Goal: Navigation & Orientation: Find specific page/section

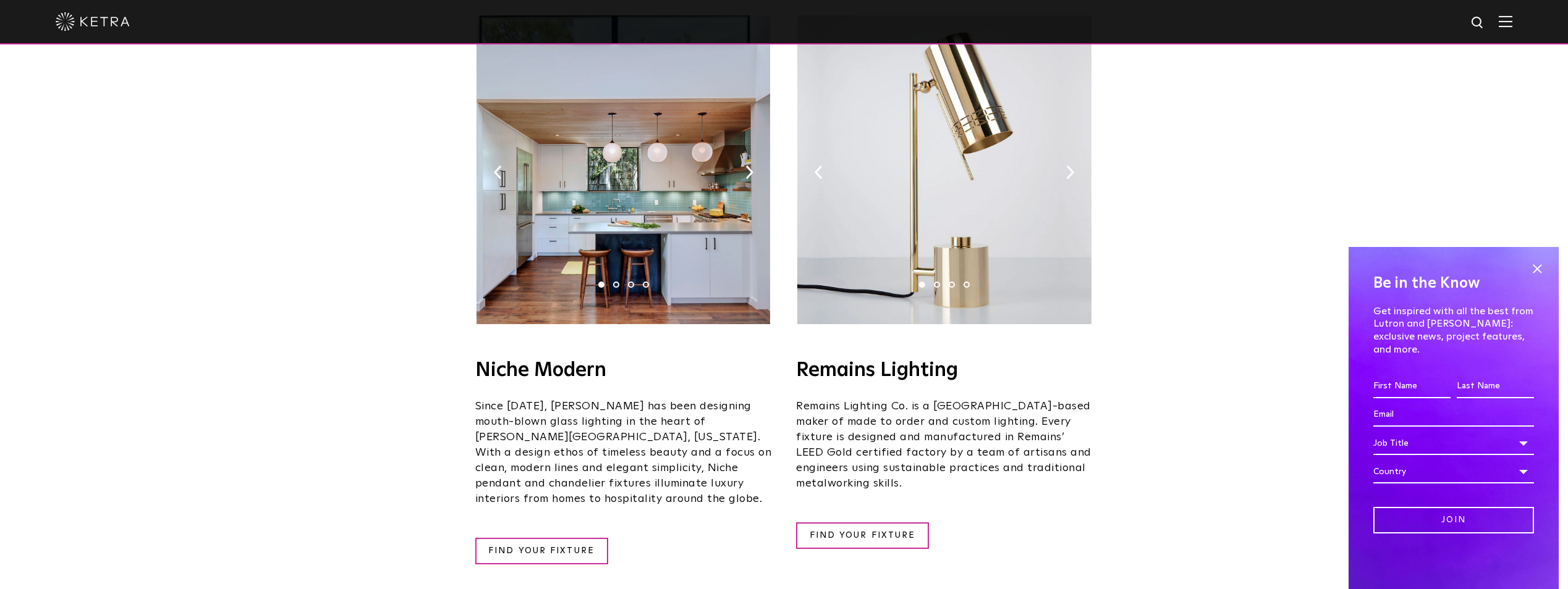
scroll to position [1482, 0]
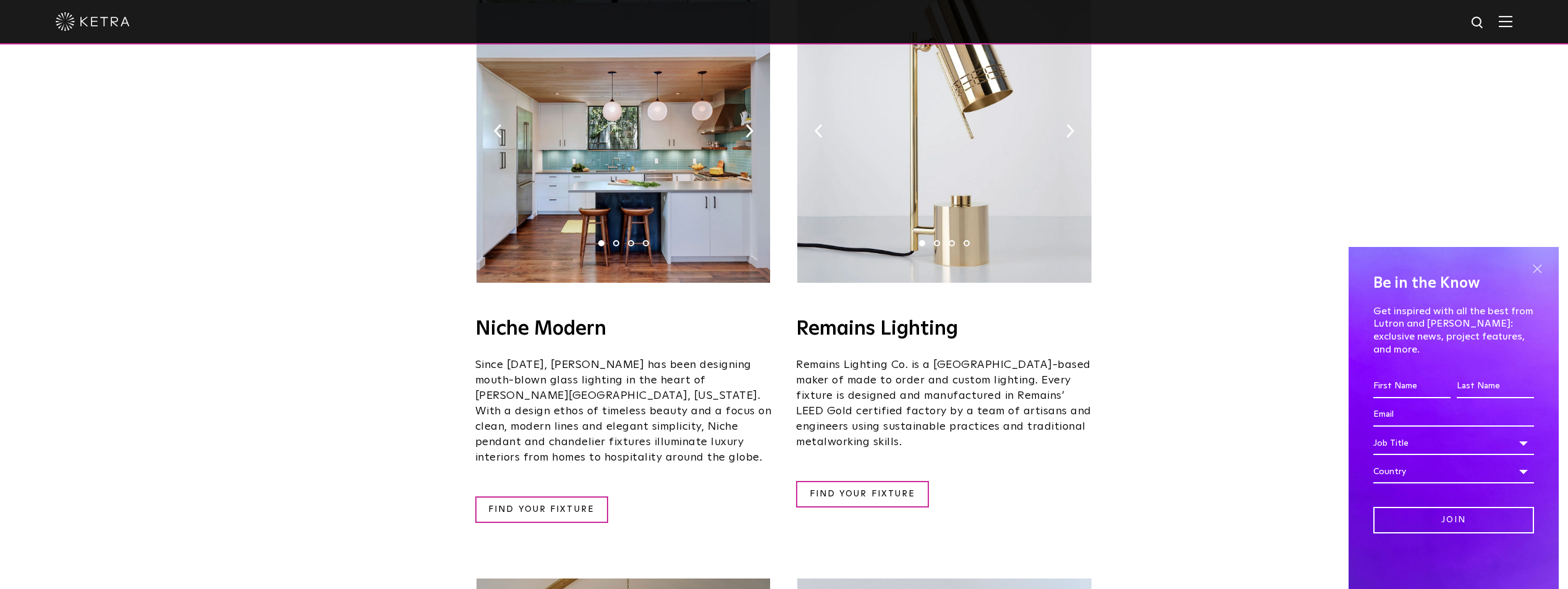
click at [1541, 278] on span at bounding box center [1536, 268] width 18 height 18
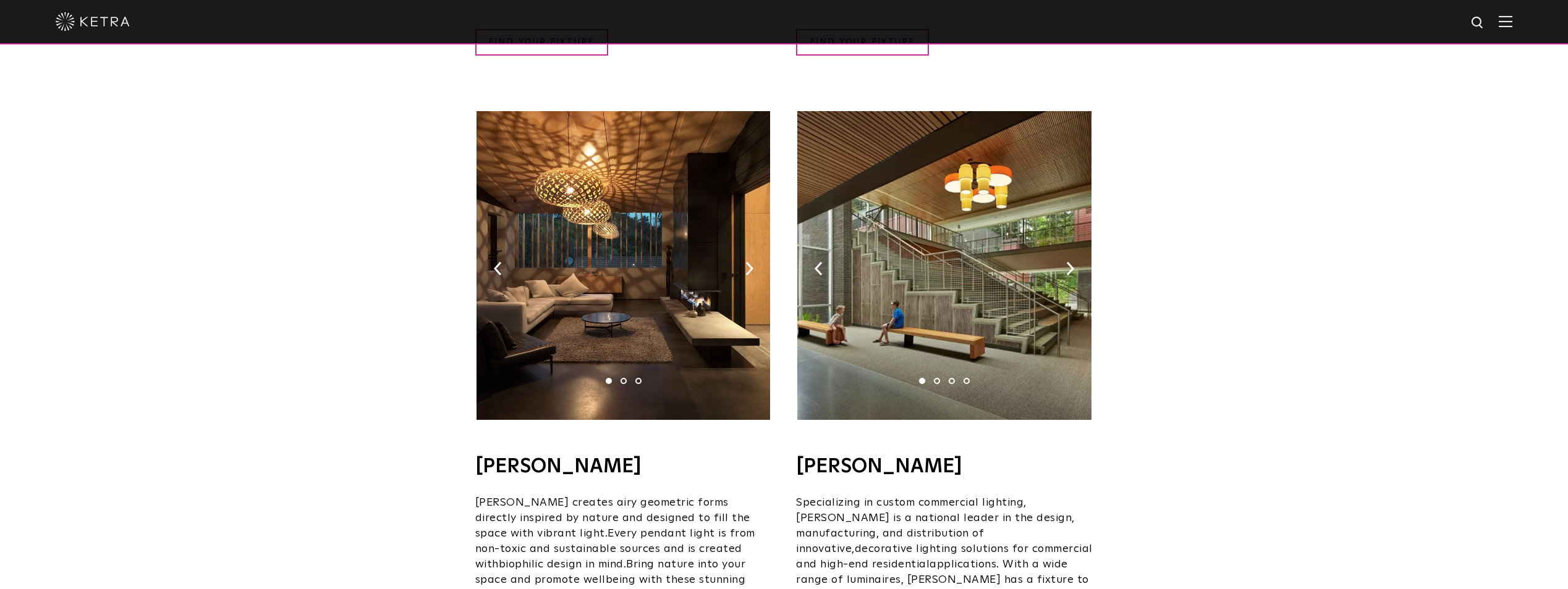
scroll to position [741, 0]
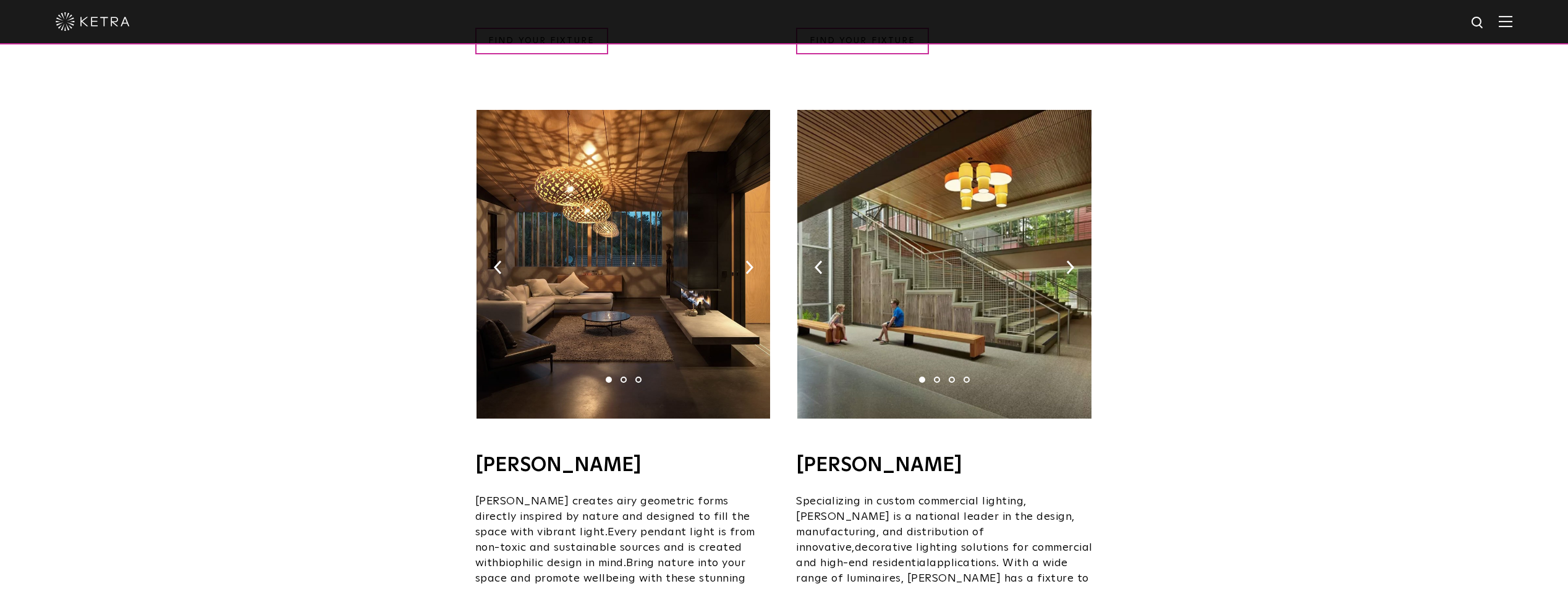
click at [673, 253] on img at bounding box center [623, 264] width 293 height 309
click at [745, 261] on img at bounding box center [749, 267] width 8 height 14
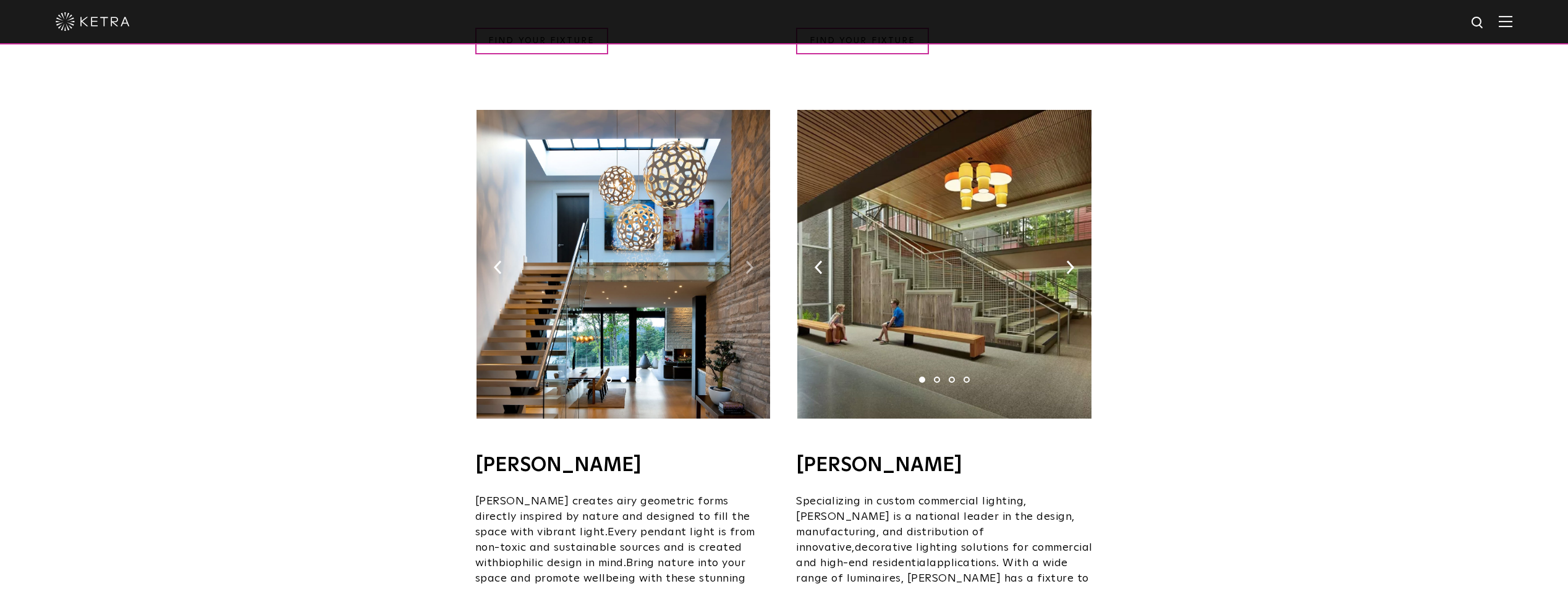
click at [745, 261] on img at bounding box center [749, 267] width 8 height 14
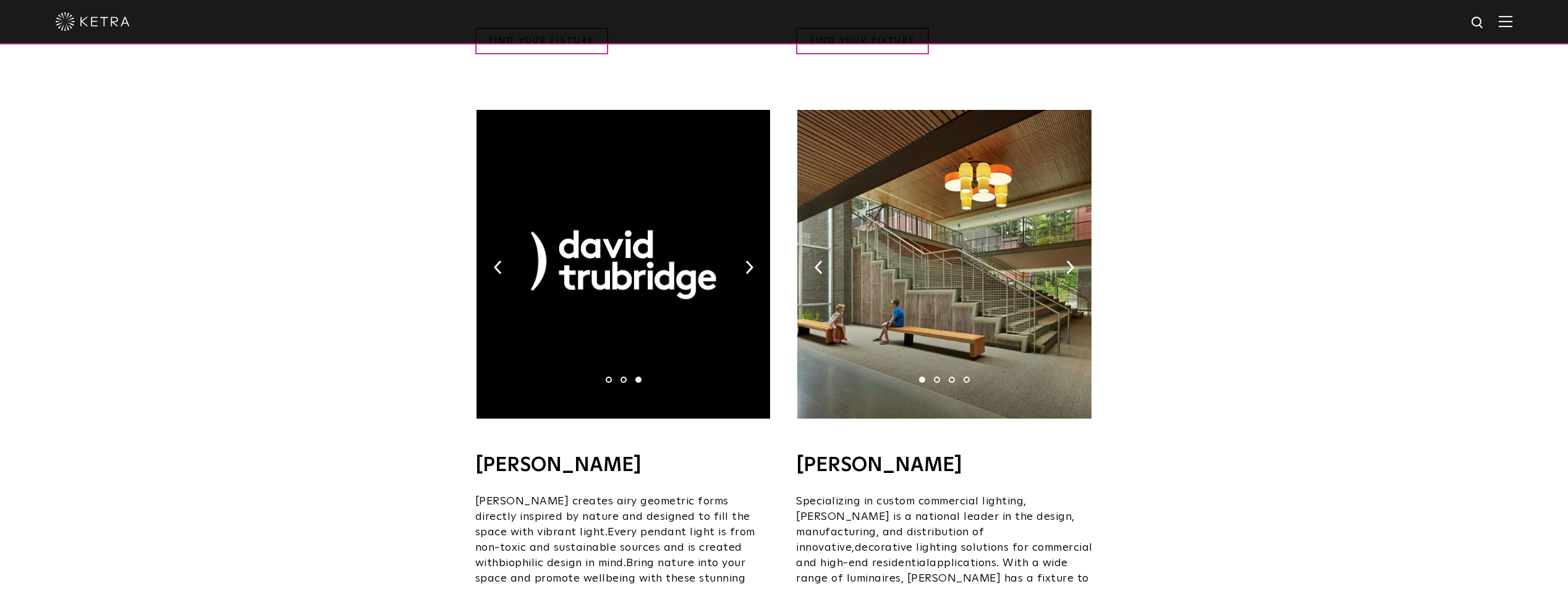
click at [508, 248] on img at bounding box center [623, 264] width 293 height 309
click at [503, 248] on img at bounding box center [623, 264] width 293 height 309
click at [497, 261] on img at bounding box center [498, 267] width 8 height 14
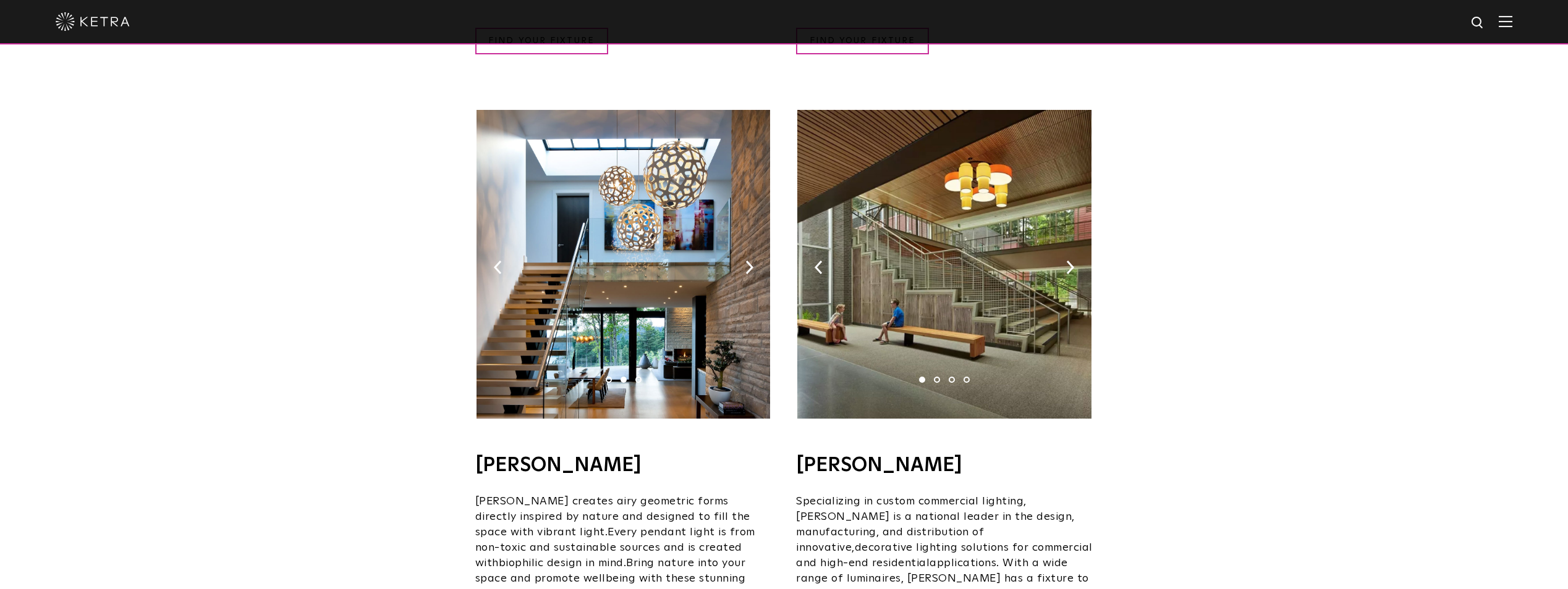
drag, startPoint x: 625, startPoint y: 202, endPoint x: 621, endPoint y: 244, distance: 42.2
click at [624, 204] on img at bounding box center [623, 264] width 293 height 309
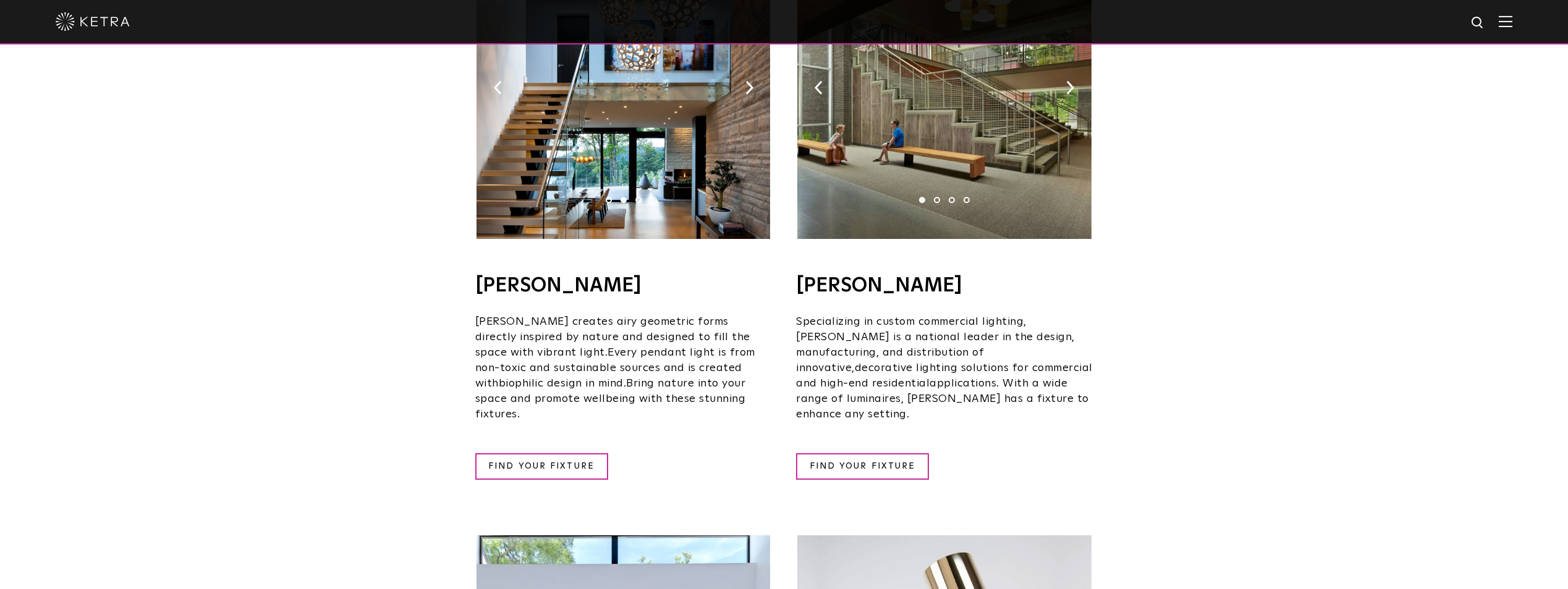
scroll to position [926, 0]
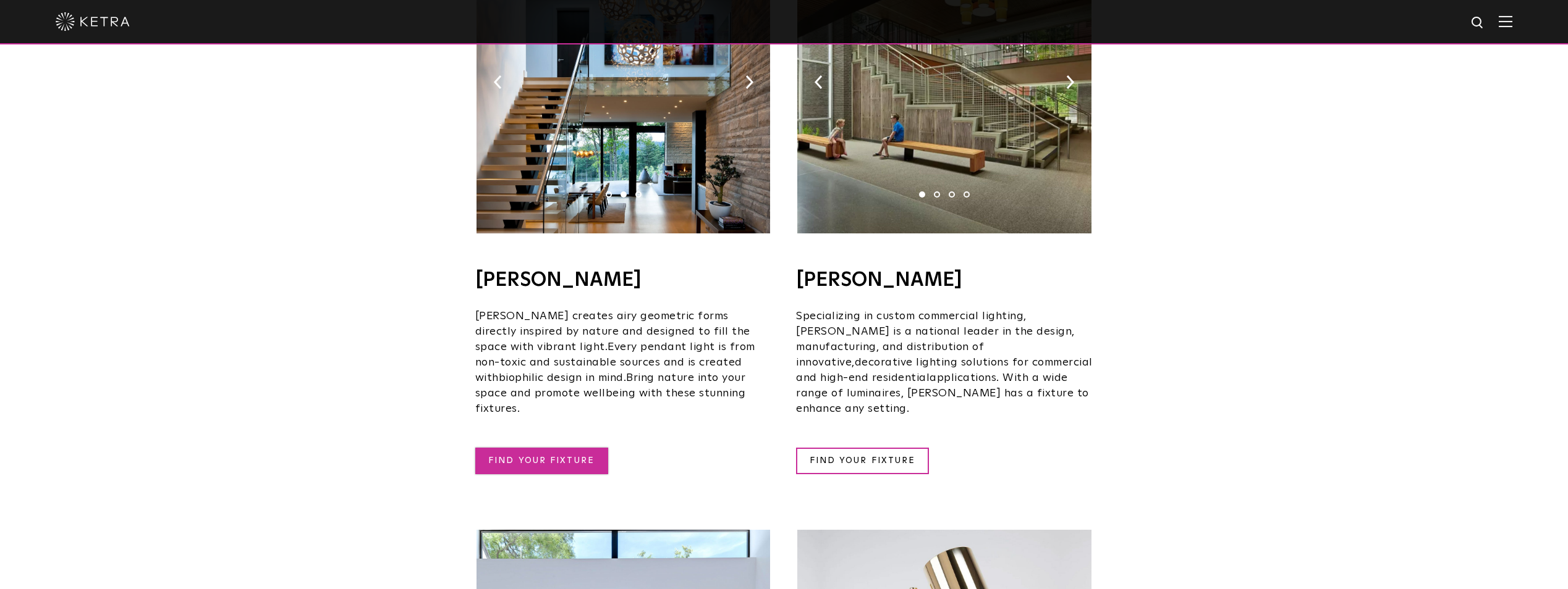
click at [556, 448] on link "FIND YOUR FIXTURE" at bounding box center [542, 461] width 133 height 26
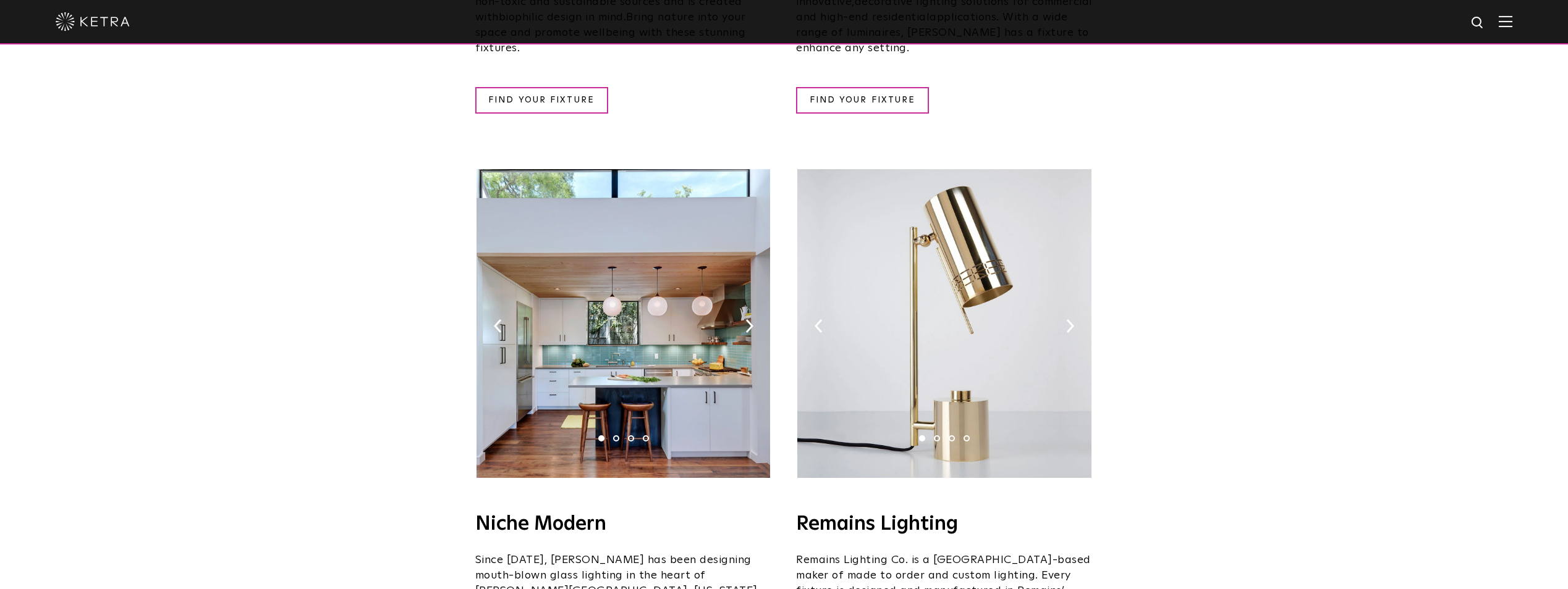
scroll to position [1297, 0]
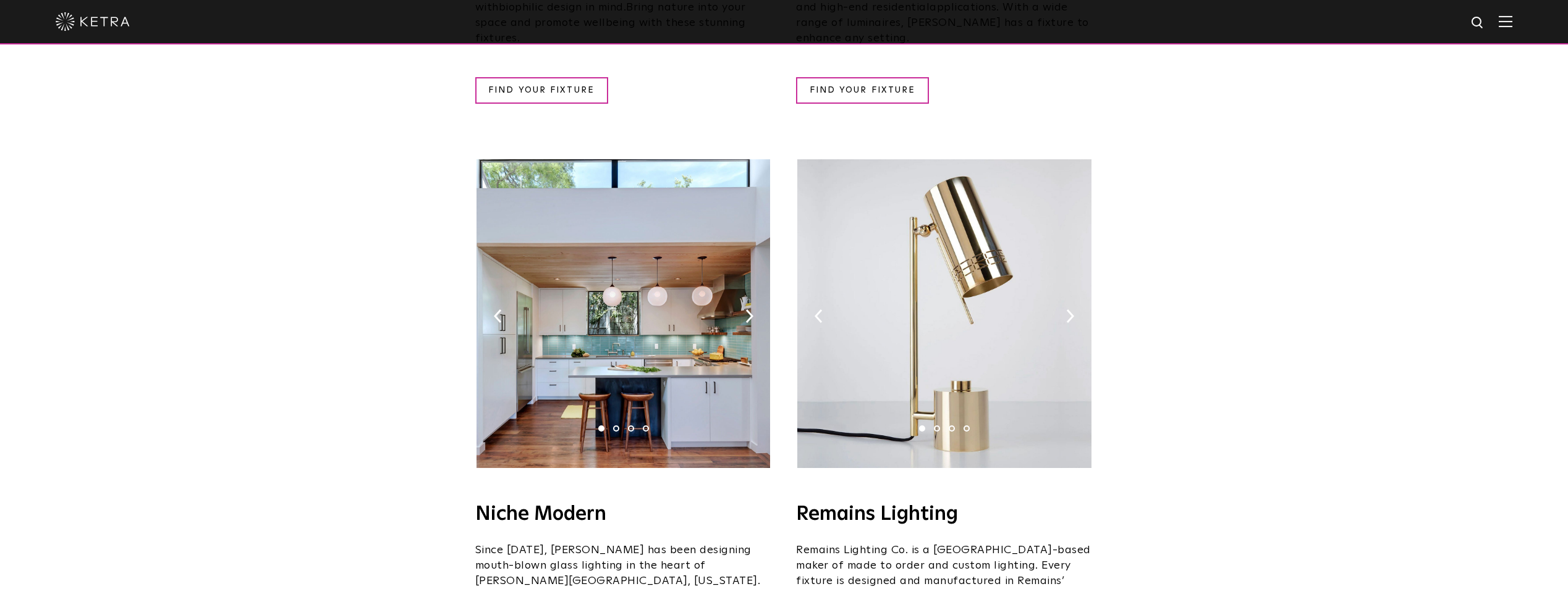
click at [936, 302] on img at bounding box center [944, 314] width 293 height 309
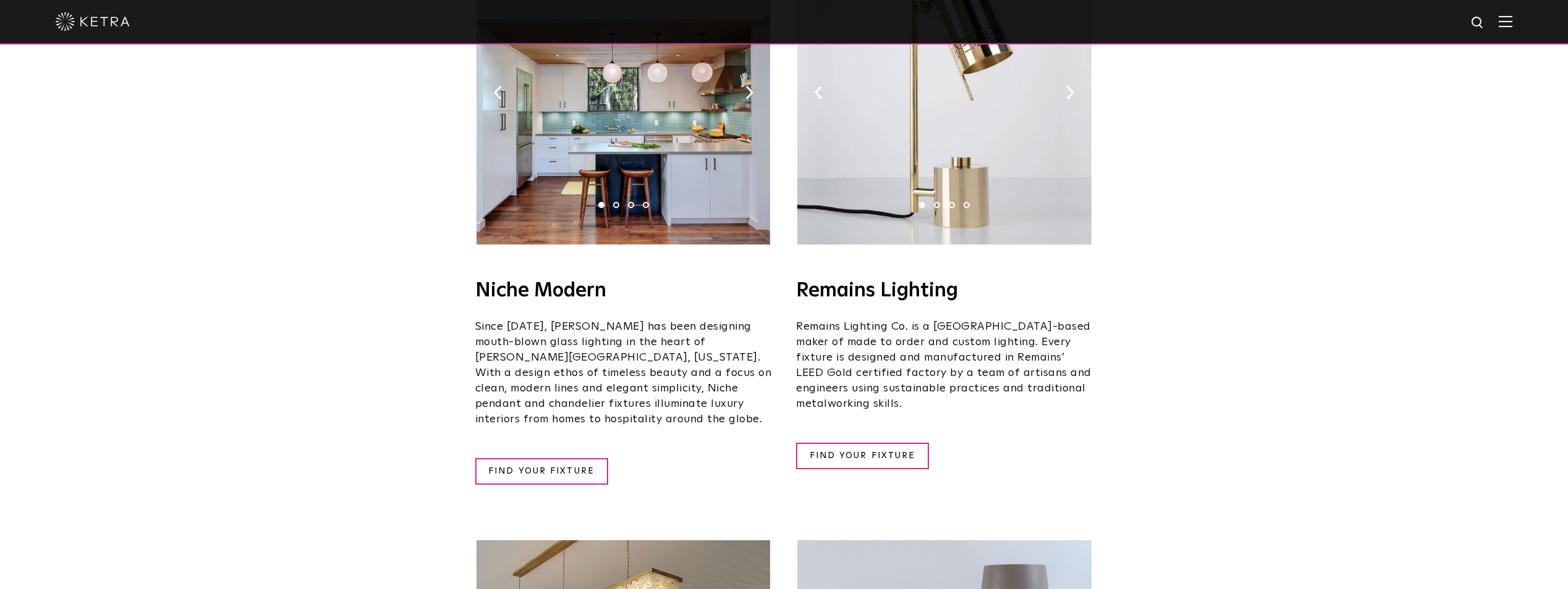
scroll to position [1544, 0]
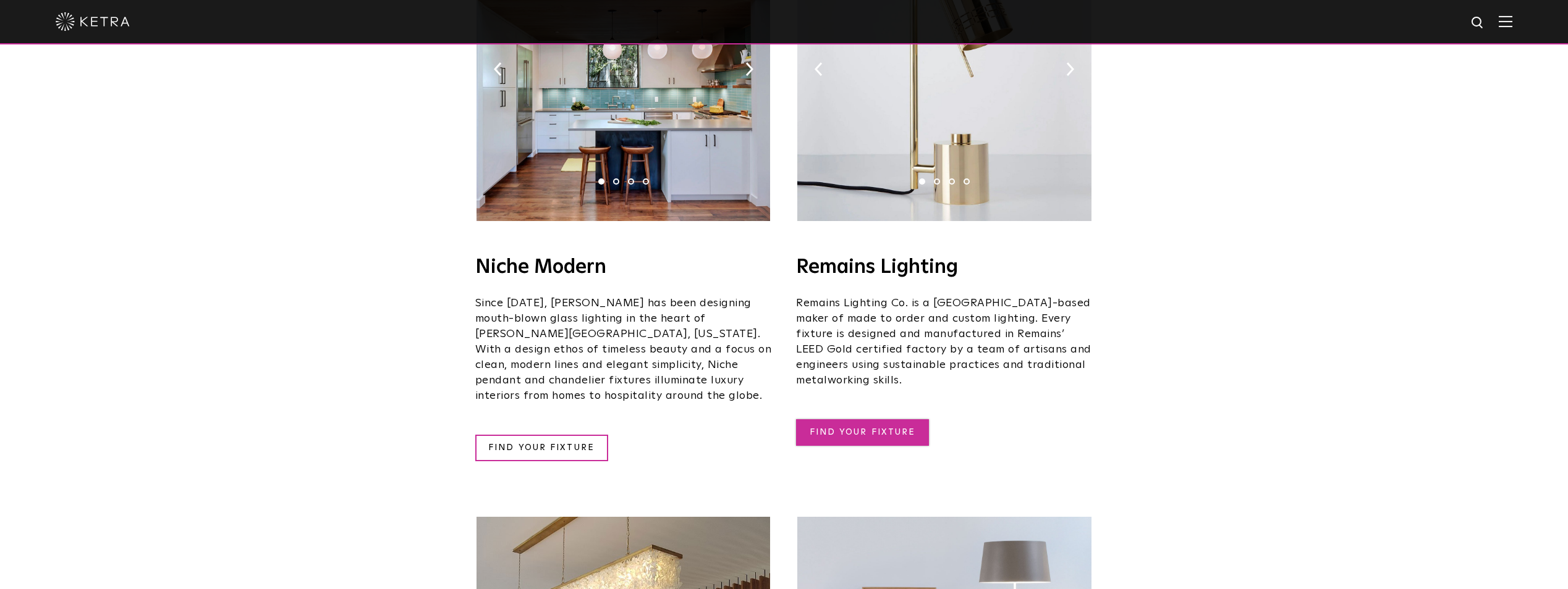
click at [882, 419] on link "FIND YOUR FIXTURE" at bounding box center [862, 432] width 133 height 26
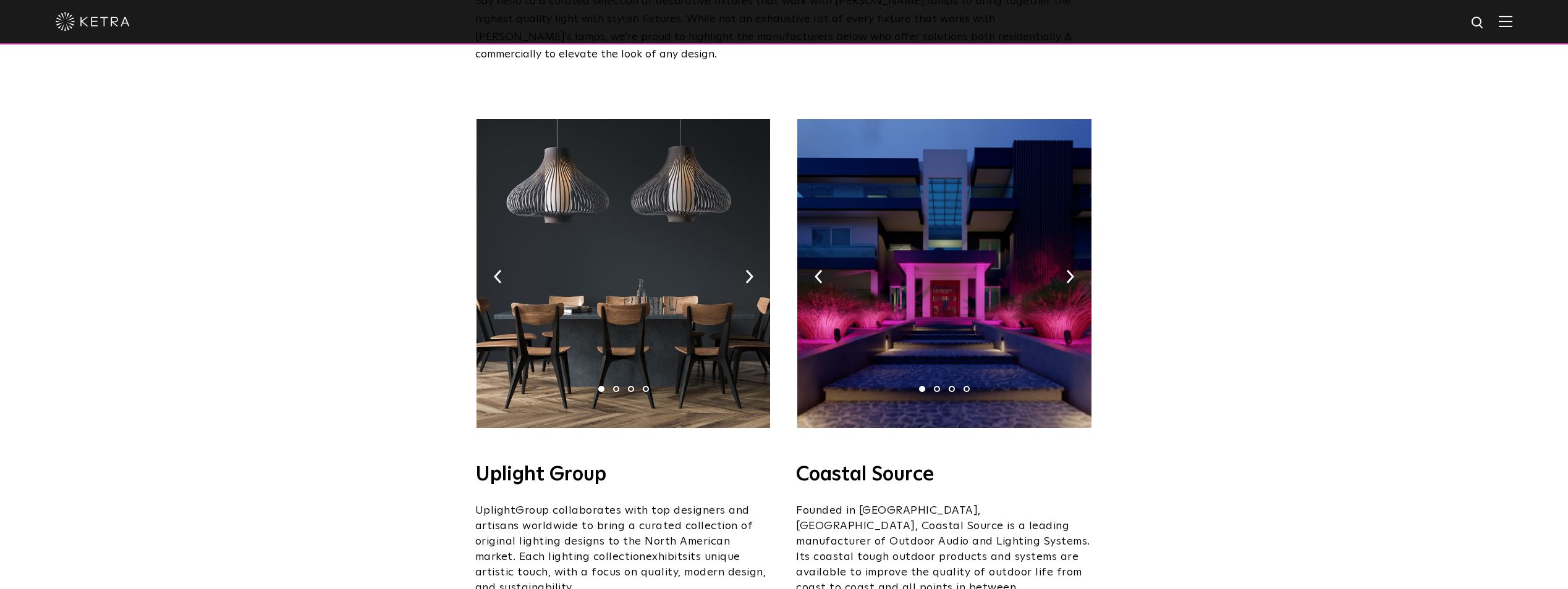
scroll to position [0, 0]
